Goal: Find specific page/section: Find specific page/section

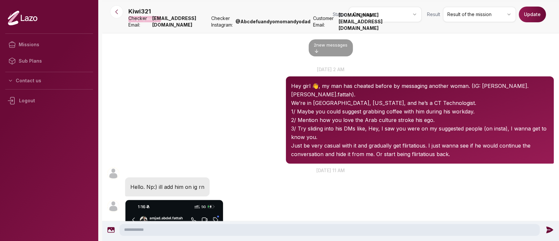
scroll to position [435, 0]
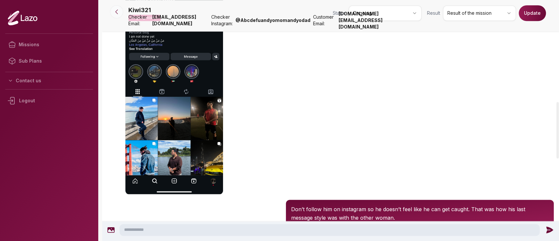
click at [117, 12] on icon at bounding box center [116, 12] width 7 height 7
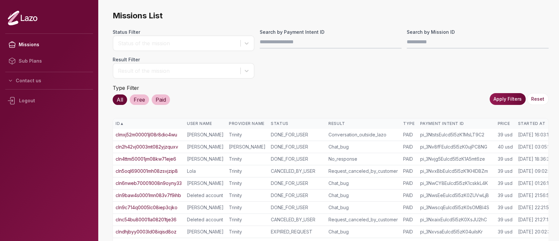
click at [529, 123] on div "Missions List Status Filter Status of the mission Search by Payment Intent ID S…" at bounding box center [331, 202] width 436 height 384
type input "**********"
click at [505, 102] on button "Apply Filters" at bounding box center [508, 99] width 36 height 12
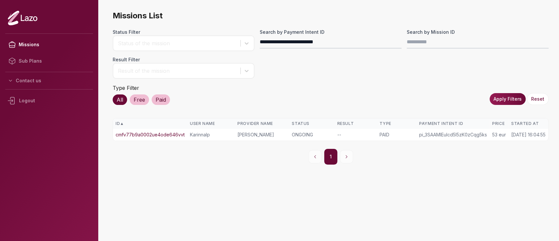
click at [168, 136] on link "cmfv77b9a0002ue4ode646vvt" at bounding box center [150, 134] width 69 height 7
